Goal: Check status: Check status

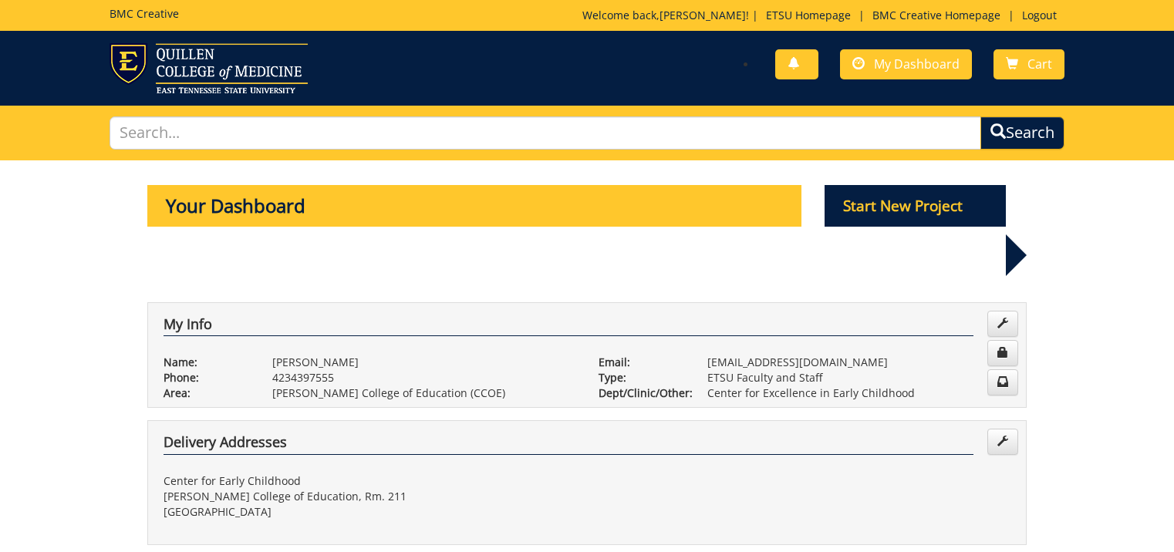
click at [684, 69] on div "You have no new notifications My Dashboard Cart" at bounding box center [831, 65] width 489 height 44
click at [892, 60] on span "My Dashboard" at bounding box center [917, 64] width 86 height 17
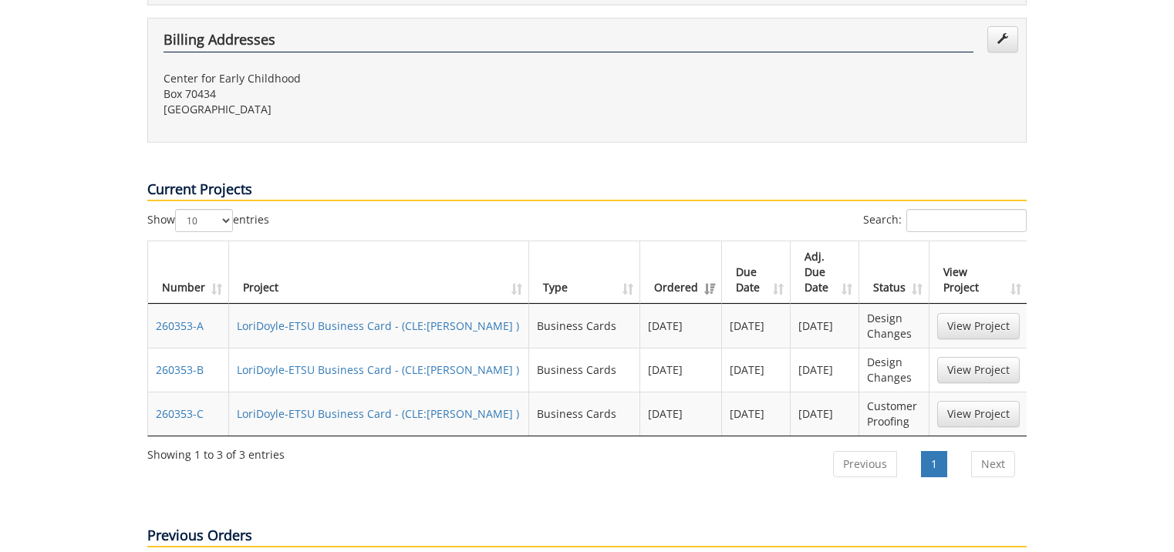
scroll to position [617, 0]
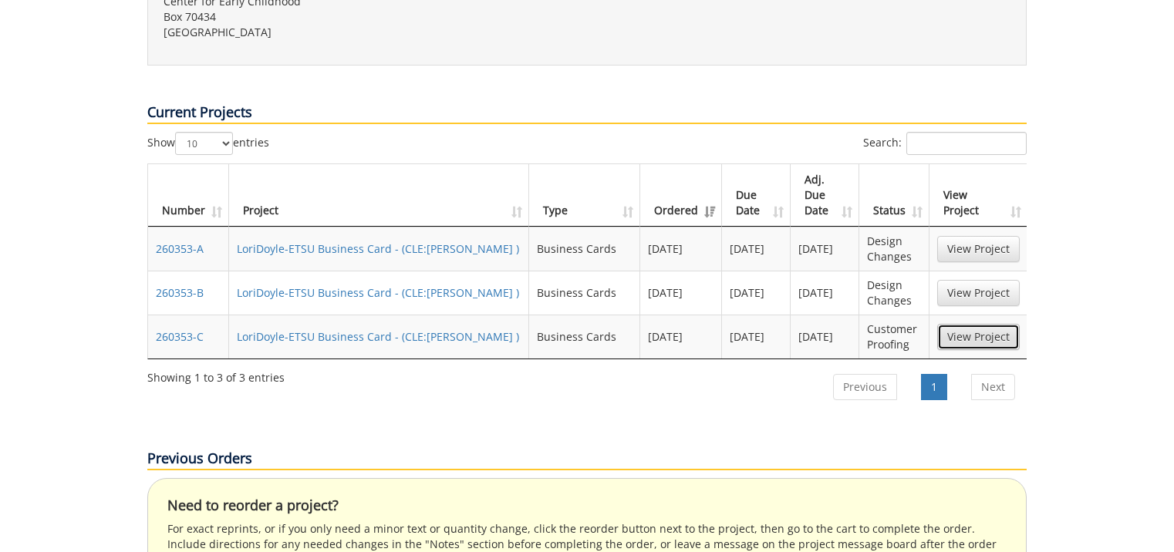
click at [971, 324] on link "View Project" at bounding box center [978, 337] width 83 height 26
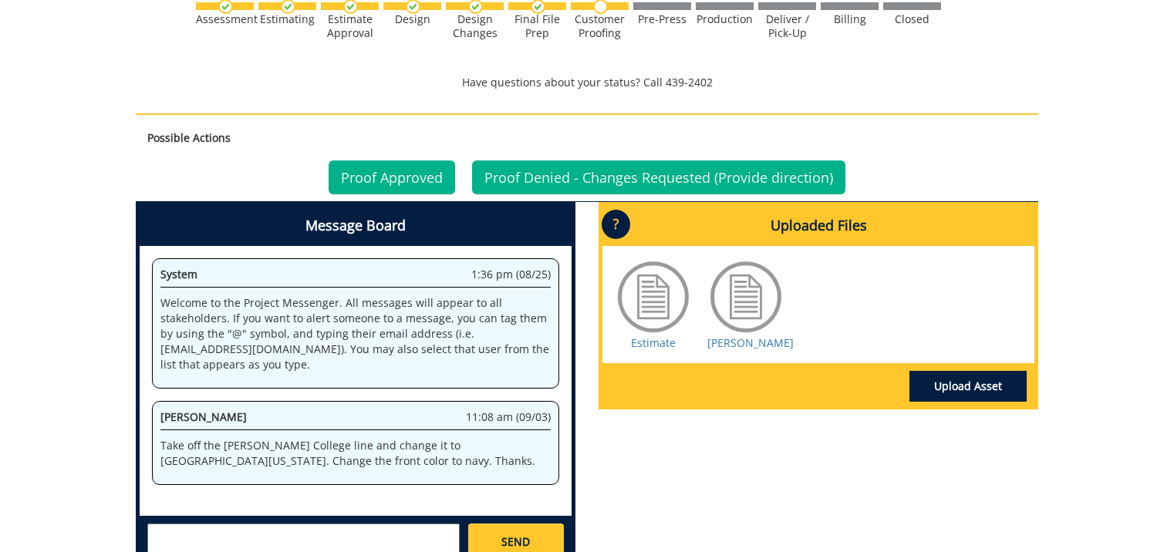
scroll to position [1080, 0]
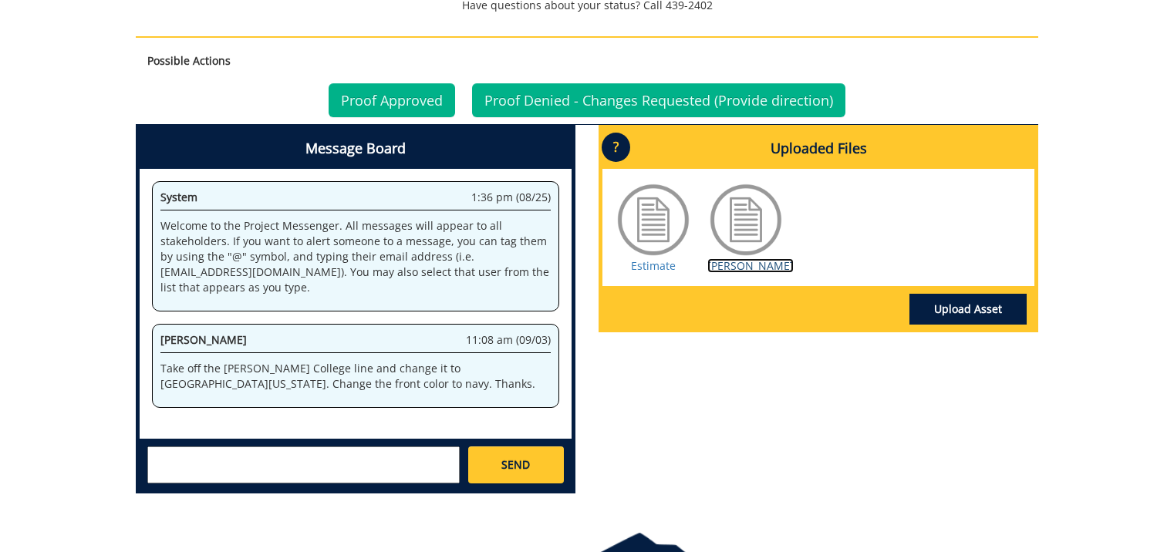
click at [744, 262] on link "Blevins" at bounding box center [751, 265] width 86 height 15
click at [360, 96] on link "Proof Approved" at bounding box center [392, 100] width 127 height 34
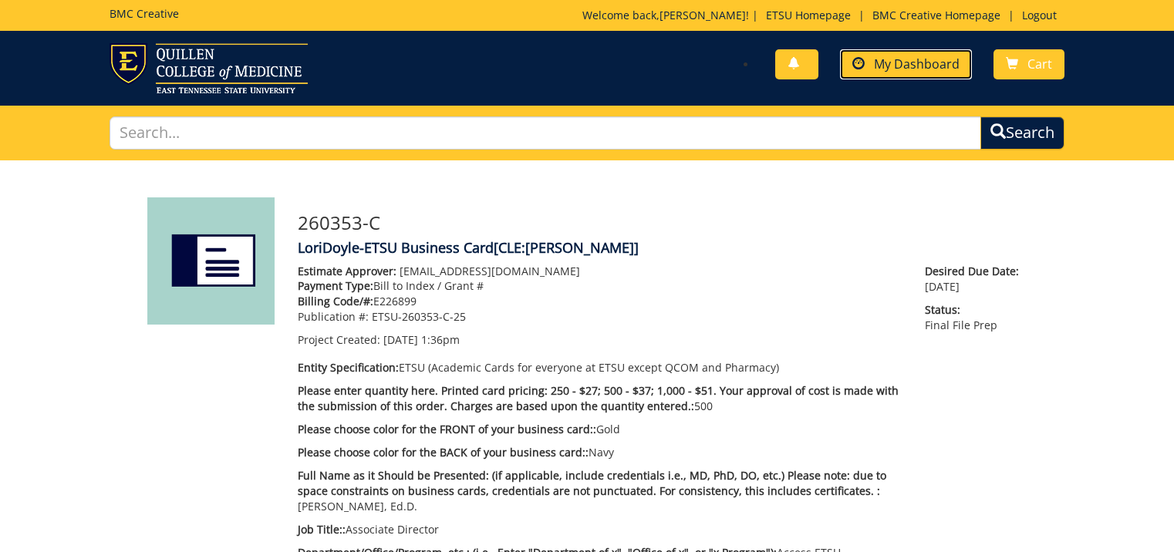
click at [924, 59] on span "My Dashboard" at bounding box center [917, 64] width 86 height 17
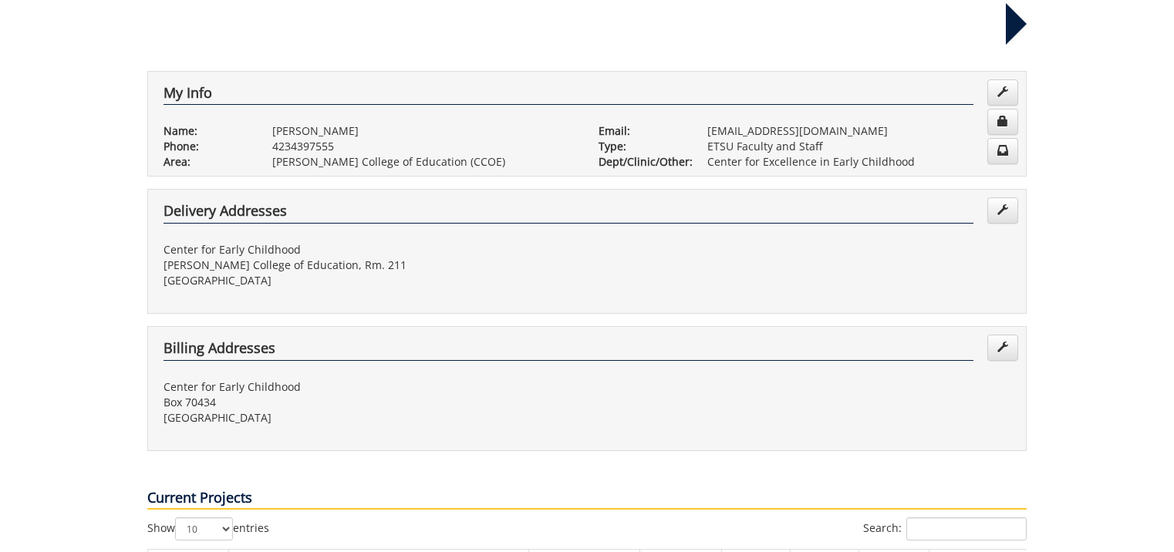
scroll to position [463, 0]
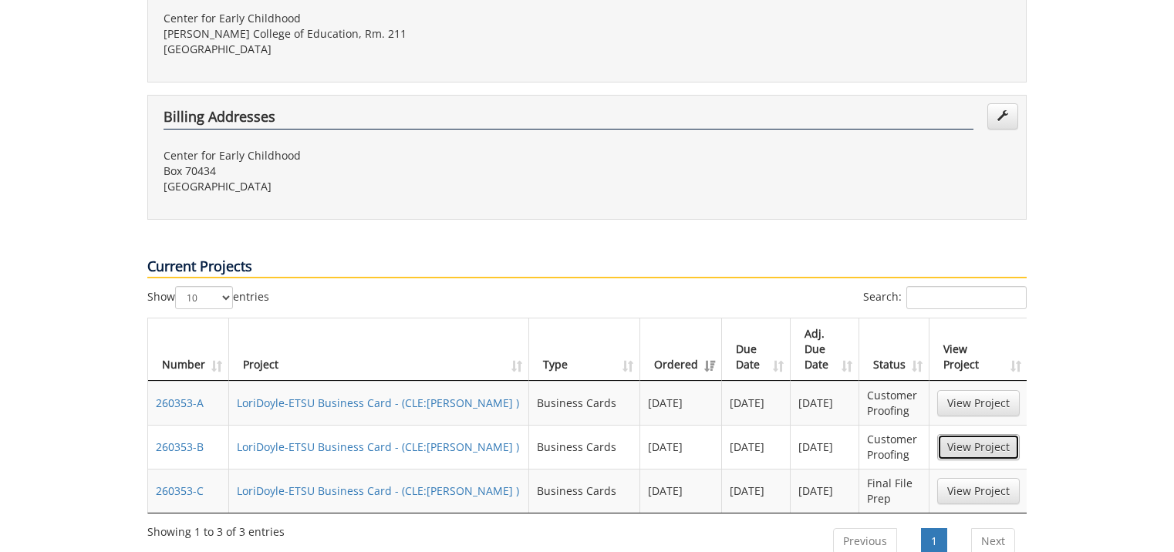
click at [963, 434] on link "View Project" at bounding box center [978, 447] width 83 height 26
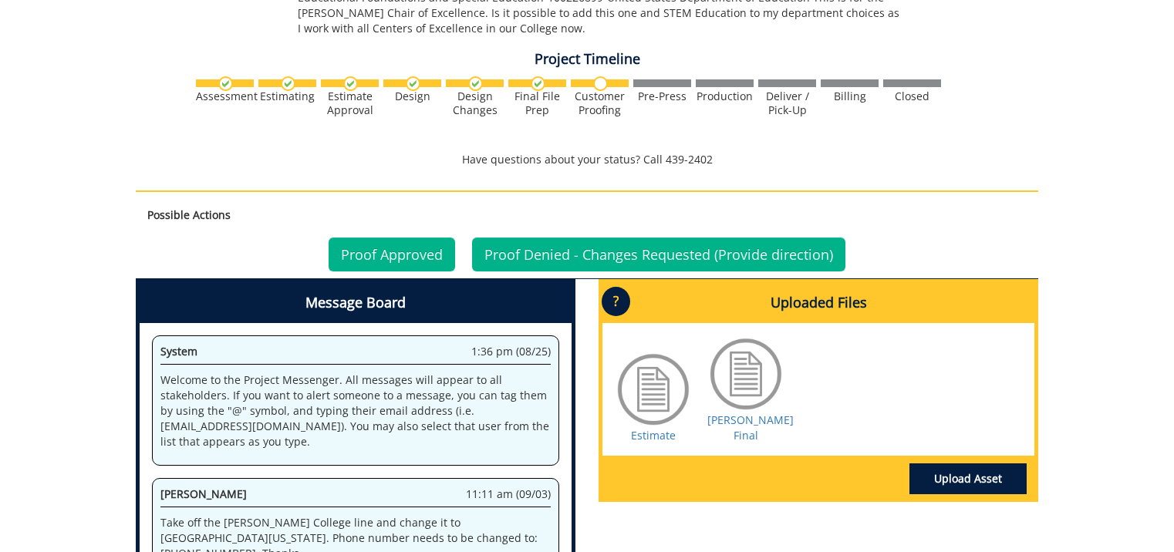
scroll to position [1003, 0]
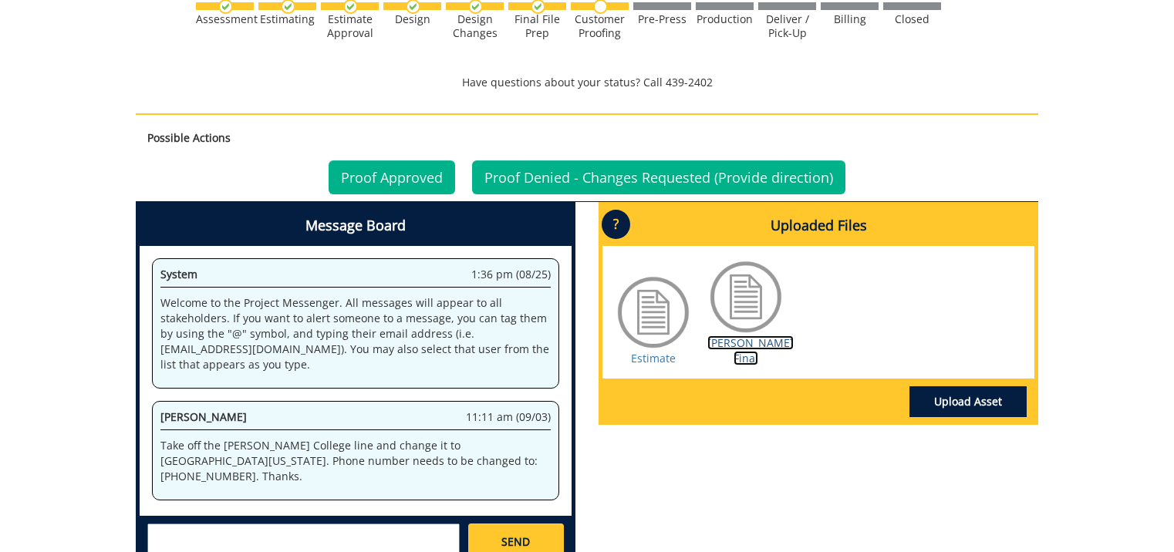
click at [745, 336] on link "[PERSON_NAME] Final" at bounding box center [751, 351] width 86 height 30
click at [407, 160] on link "Proof Approved" at bounding box center [392, 177] width 127 height 34
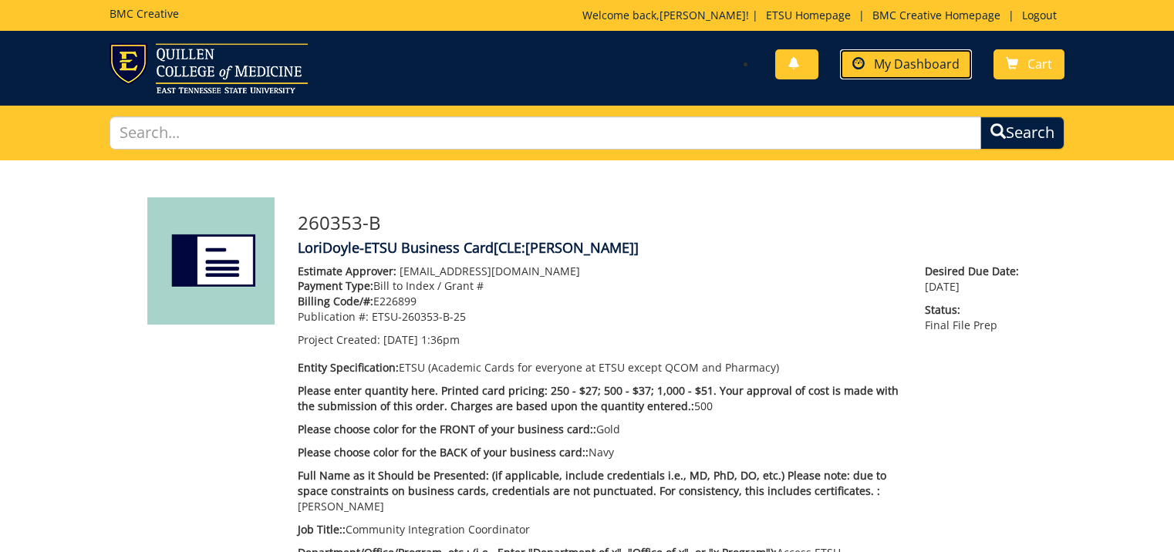
click at [900, 66] on span "My Dashboard" at bounding box center [917, 64] width 86 height 17
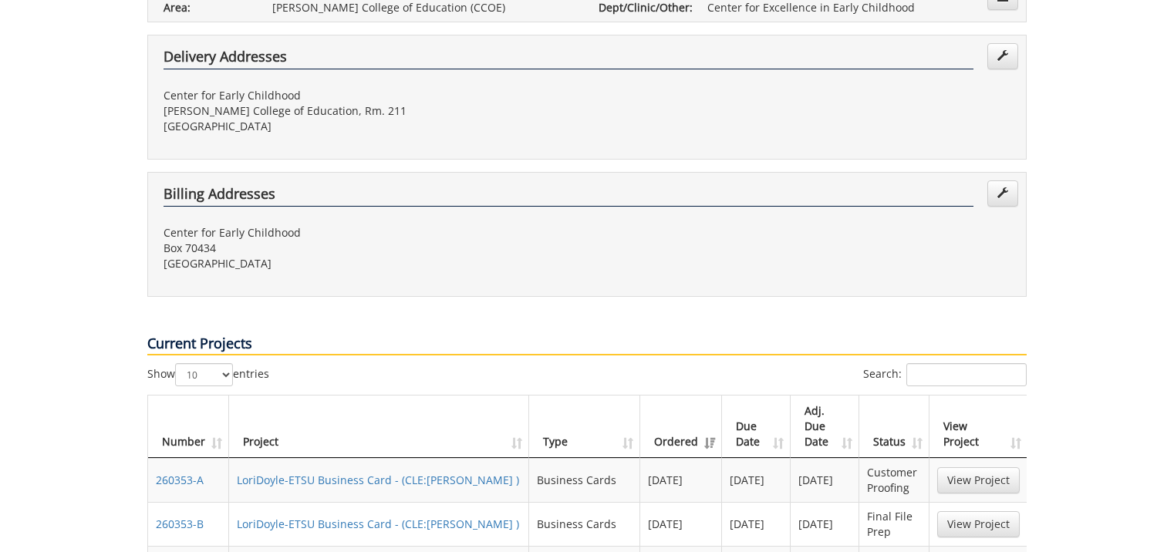
scroll to position [617, 0]
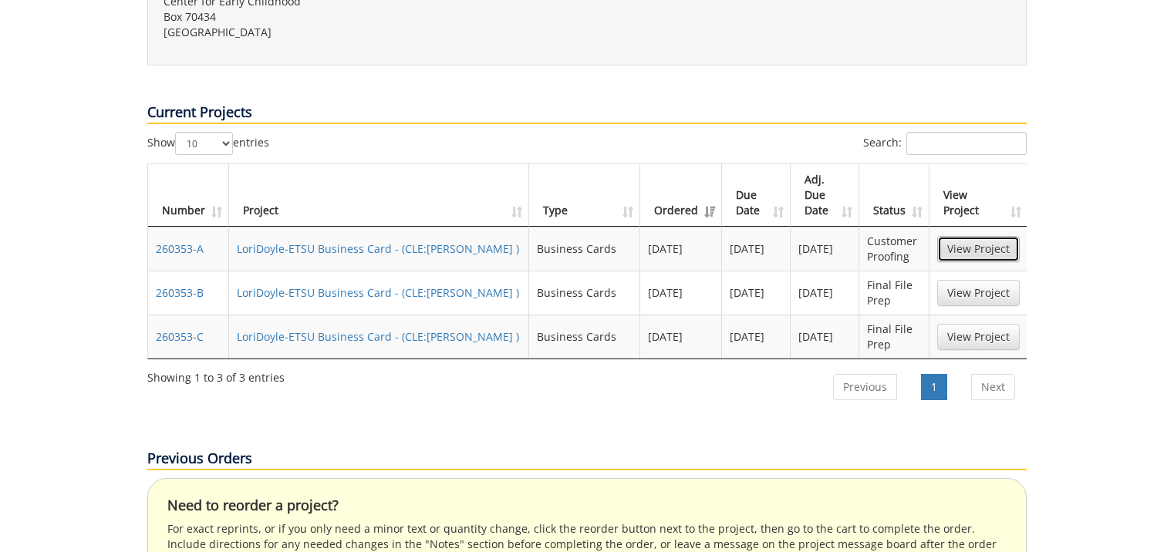
click at [976, 236] on link "View Project" at bounding box center [978, 249] width 83 height 26
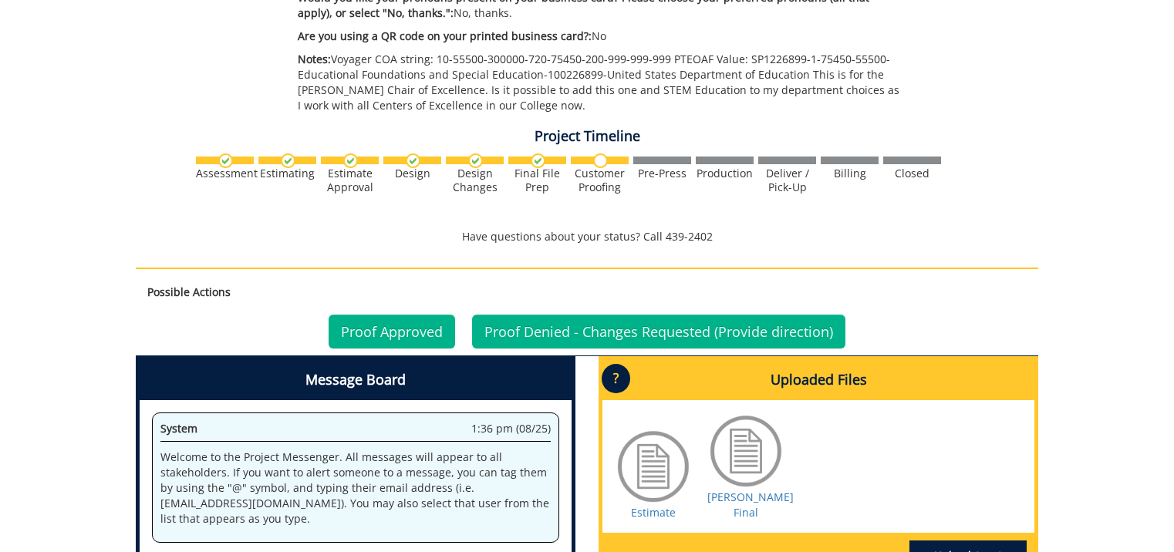
scroll to position [926, 0]
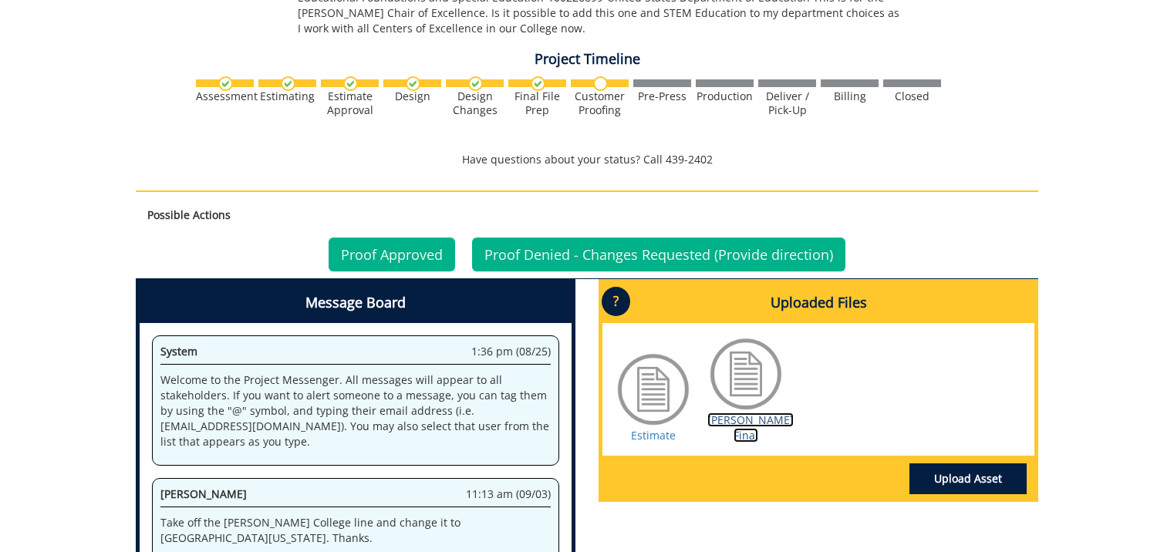
click at [749, 413] on link "[PERSON_NAME] Final" at bounding box center [751, 428] width 86 height 30
click at [392, 238] on link "Proof Approved" at bounding box center [392, 255] width 127 height 34
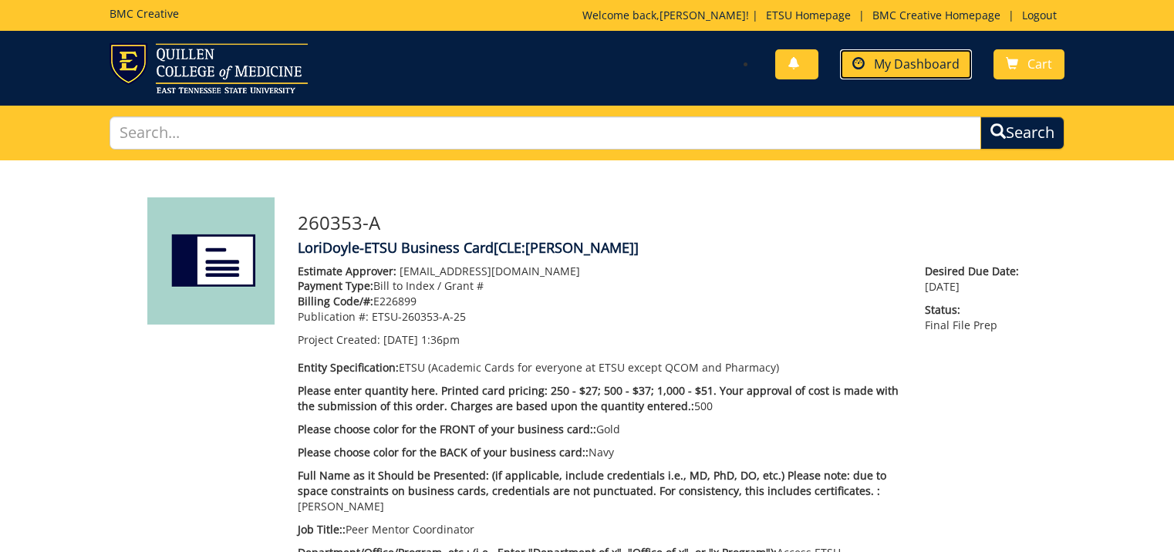
click at [906, 65] on span "My Dashboard" at bounding box center [917, 64] width 86 height 17
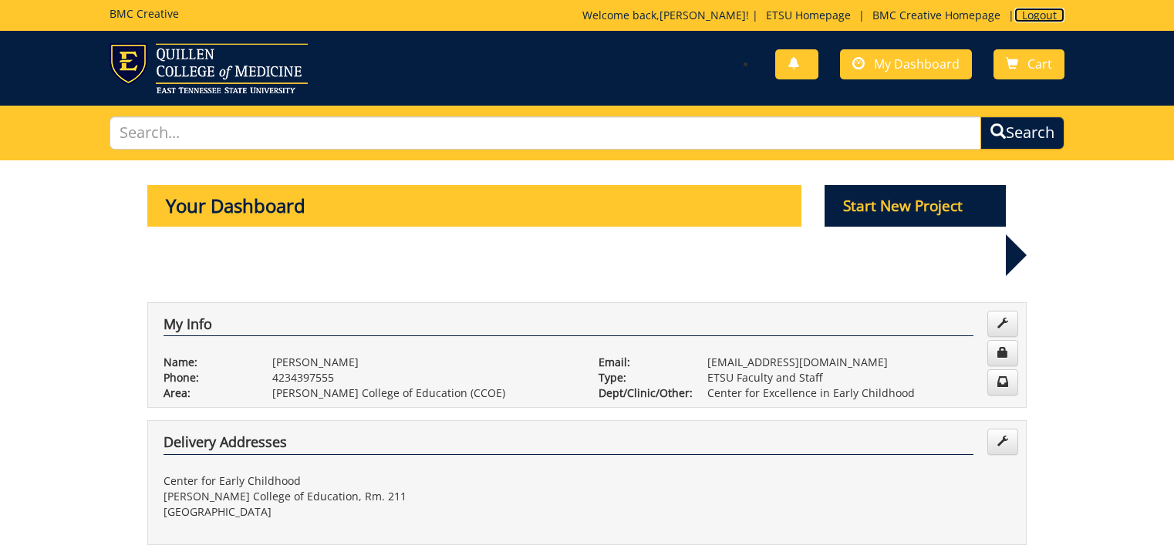
click at [1040, 14] on link "Logout" at bounding box center [1040, 15] width 50 height 15
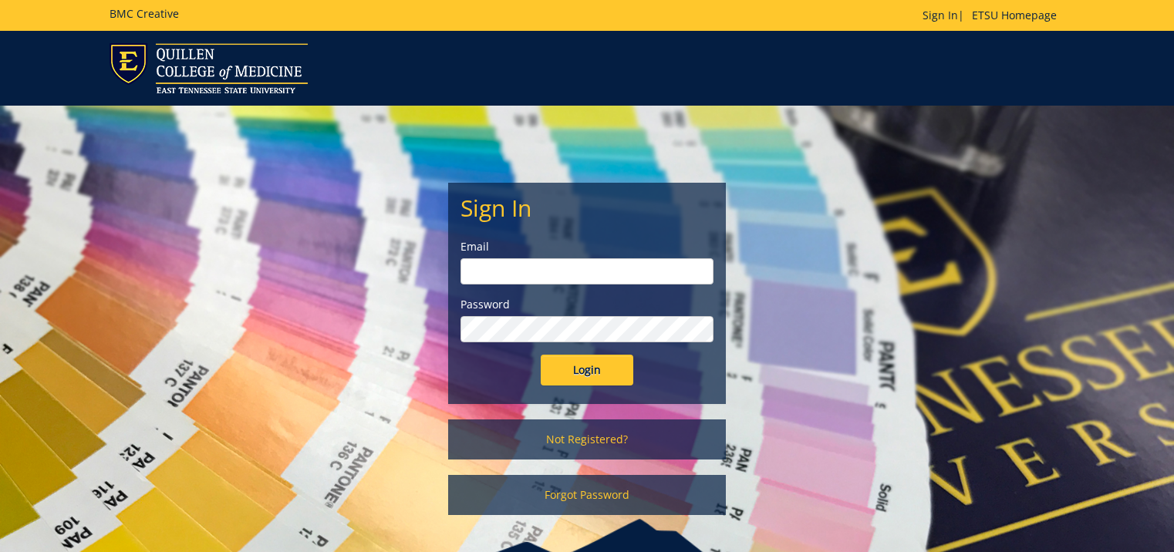
type input "[EMAIL_ADDRESS][DOMAIN_NAME]"
click at [1091, 60] on div at bounding box center [587, 68] width 1174 height 50
